Goal: Information Seeking & Learning: Find specific page/section

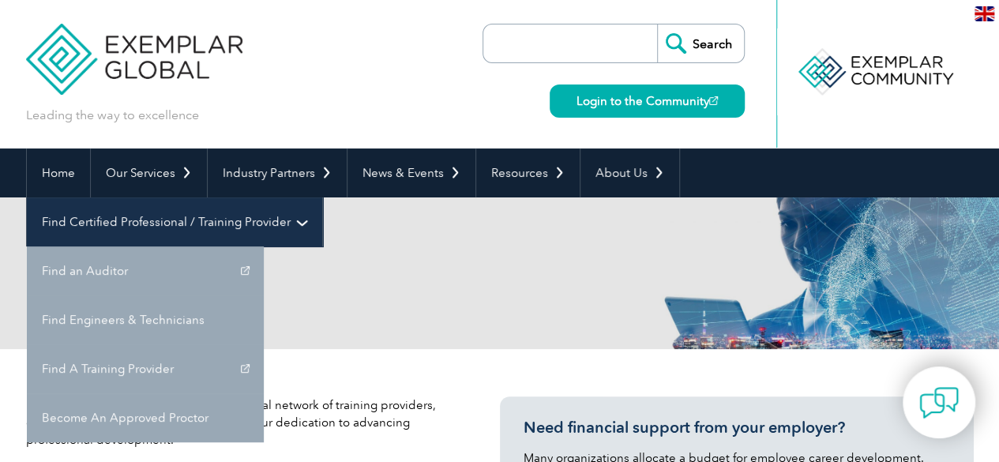
click at [322, 197] on link "Find Certified Professional / Training Provider" at bounding box center [174, 221] width 295 height 49
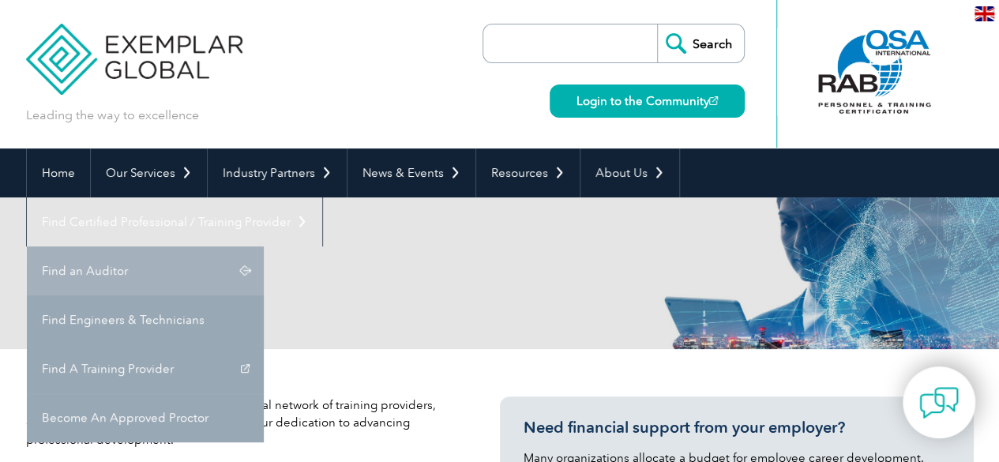
click at [264, 246] on link "Find an Auditor" at bounding box center [145, 270] width 237 height 49
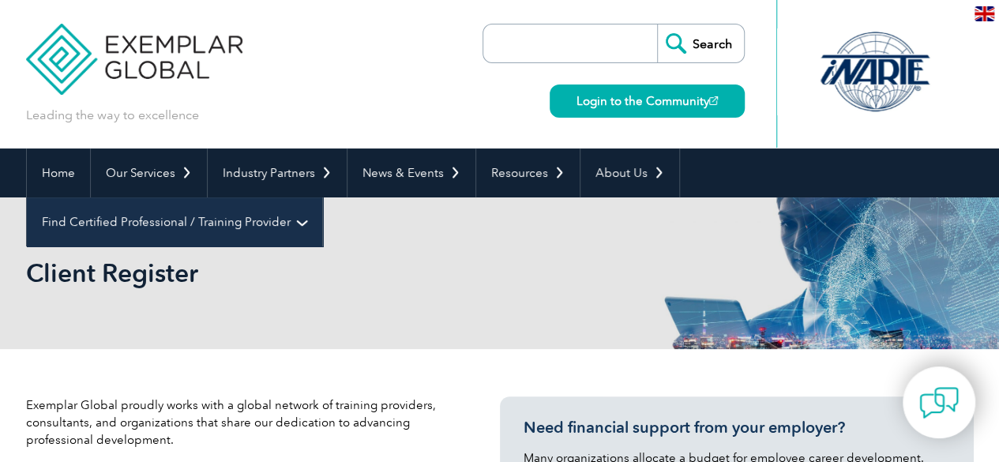
click at [322, 197] on link "Find Certified Professional / Training Provider" at bounding box center [174, 221] width 295 height 49
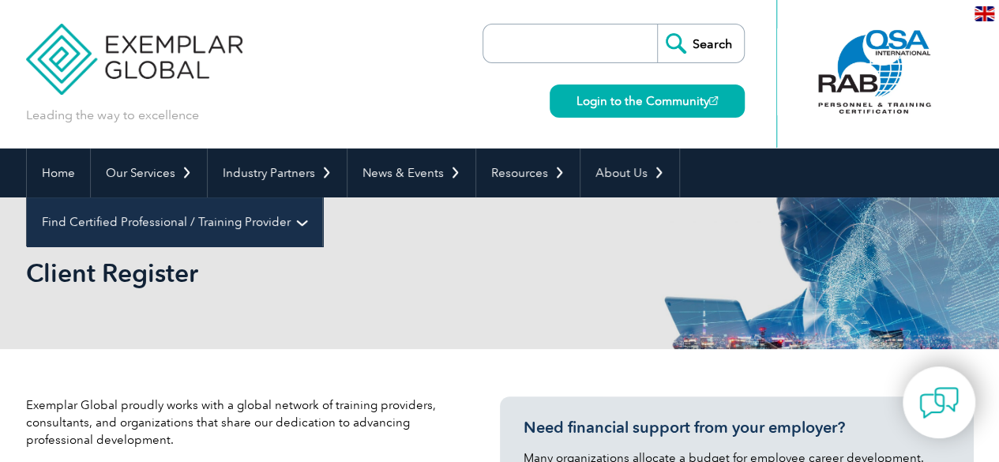
click at [322, 197] on link "Find Certified Professional / Training Provider" at bounding box center [174, 221] width 295 height 49
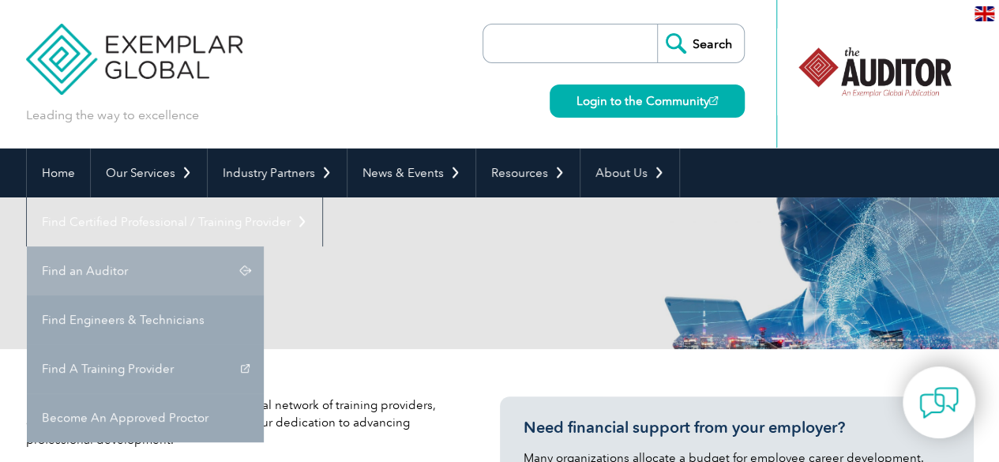
click at [264, 246] on link "Find an Auditor" at bounding box center [145, 270] width 237 height 49
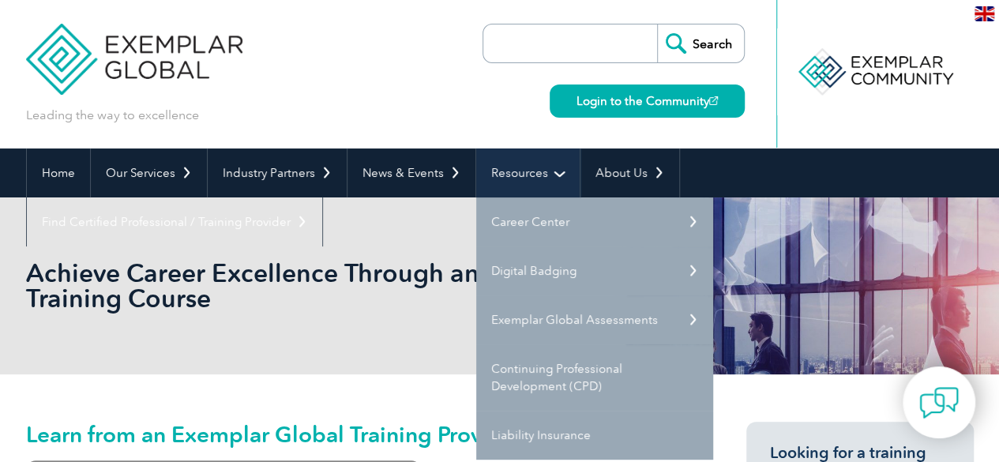
click at [522, 173] on link "Resources" at bounding box center [527, 172] width 103 height 49
